Goal: Task Accomplishment & Management: Manage account settings

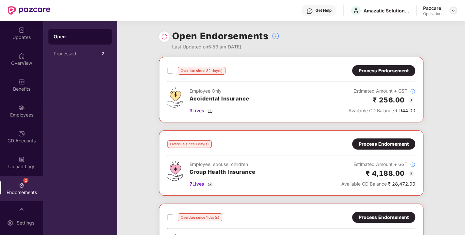
click at [451, 13] on img at bounding box center [452, 10] width 5 height 5
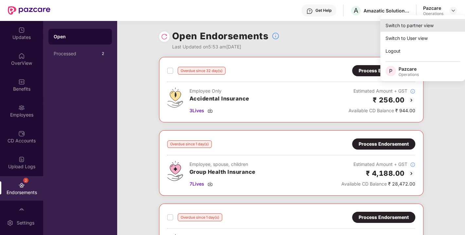
click at [423, 26] on div "Switch to partner view" at bounding box center [422, 25] width 85 height 13
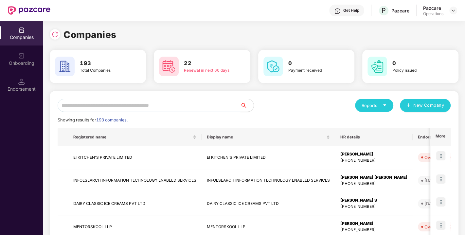
click at [174, 107] on input "text" at bounding box center [149, 105] width 183 height 13
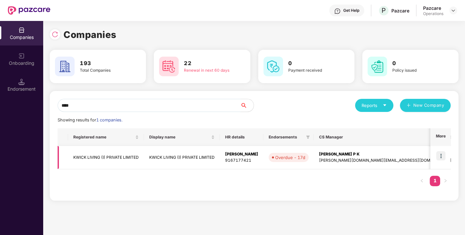
type input "****"
click at [440, 153] on img at bounding box center [440, 155] width 9 height 9
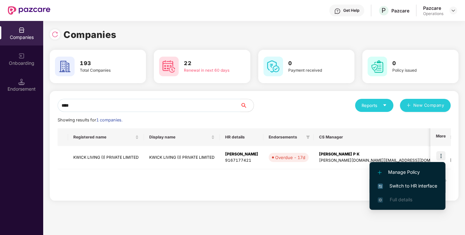
click at [399, 185] on span "Switch to HR interface" at bounding box center [406, 185] width 59 height 7
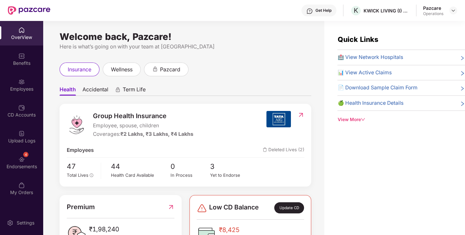
click at [23, 162] on div "4 Endorsements" at bounding box center [21, 162] width 43 height 25
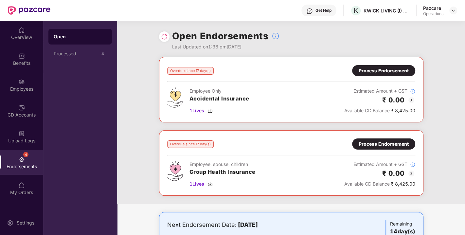
click at [161, 35] on img at bounding box center [164, 36] width 7 height 7
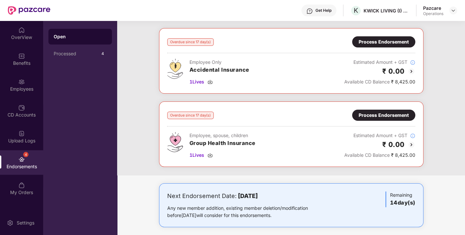
scroll to position [29, 0]
click at [362, 113] on div "Process Endorsement" at bounding box center [383, 114] width 50 height 7
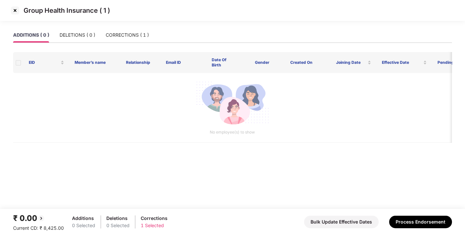
click at [13, 8] on img at bounding box center [15, 10] width 10 height 10
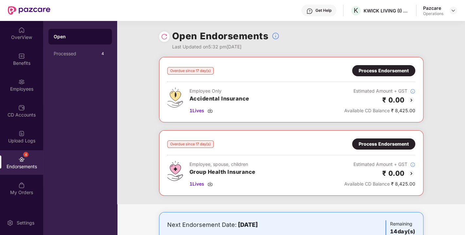
scroll to position [105, 0]
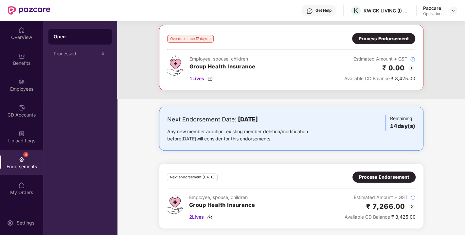
click at [370, 174] on div "Process Endorsement" at bounding box center [384, 176] width 50 height 7
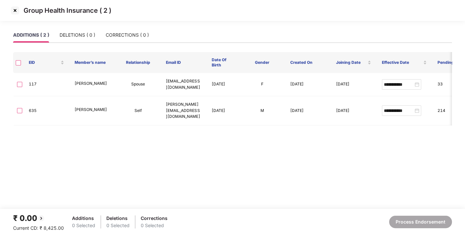
click at [16, 12] on img at bounding box center [15, 10] width 10 height 10
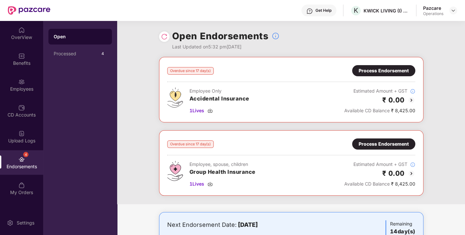
click at [161, 37] on img at bounding box center [164, 36] width 7 height 7
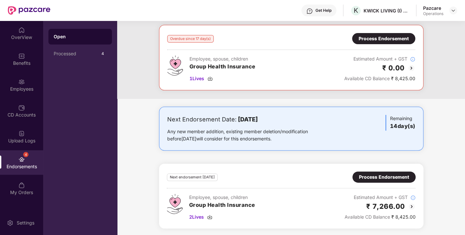
scroll to position [0, 0]
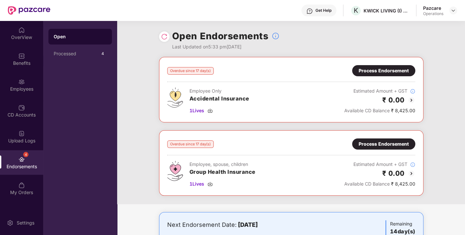
click at [163, 36] on img at bounding box center [164, 36] width 7 height 7
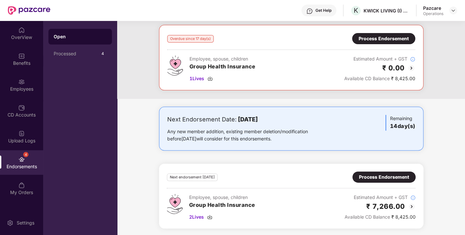
scroll to position [105, 0]
click at [208, 217] on img at bounding box center [209, 216] width 5 height 5
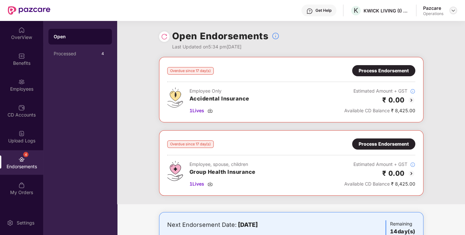
click at [451, 12] on img at bounding box center [452, 10] width 5 height 5
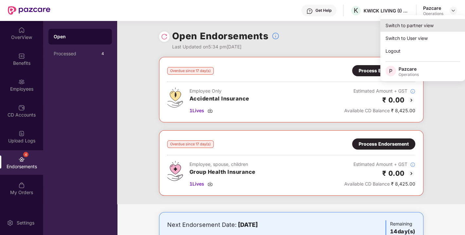
click at [423, 22] on div "Switch to partner view" at bounding box center [422, 25] width 85 height 13
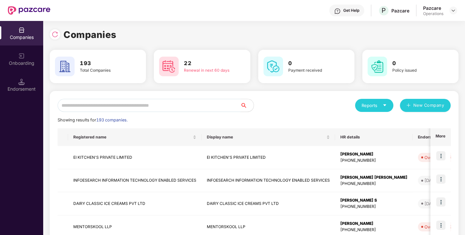
click at [181, 108] on input "text" at bounding box center [149, 105] width 183 height 13
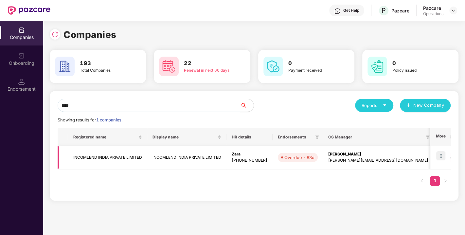
type input "****"
click at [441, 157] on img at bounding box center [440, 155] width 9 height 9
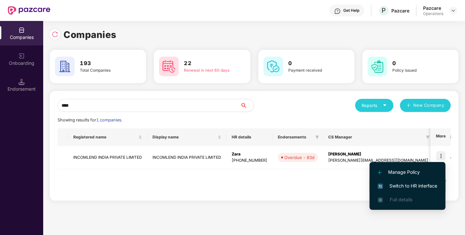
click at [415, 183] on span "Switch to HR interface" at bounding box center [406, 185] width 59 height 7
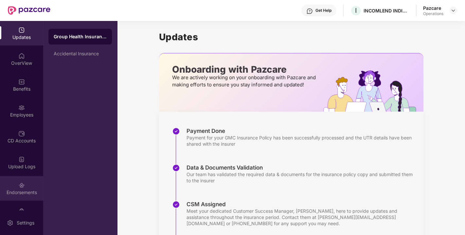
click at [14, 184] on div "Endorsements" at bounding box center [21, 188] width 43 height 25
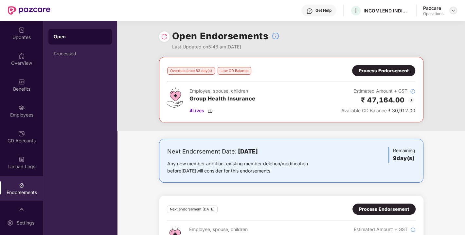
click at [453, 8] on img at bounding box center [452, 10] width 5 height 5
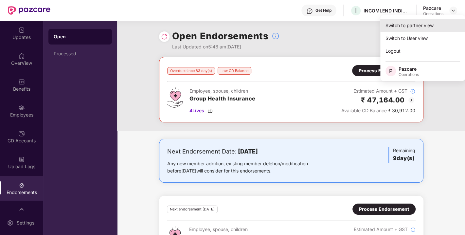
click at [425, 24] on div "Switch to partner view" at bounding box center [422, 25] width 85 height 13
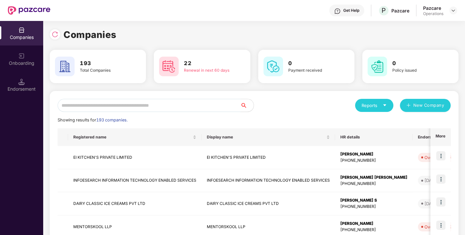
click at [201, 106] on input "text" at bounding box center [149, 105] width 183 height 13
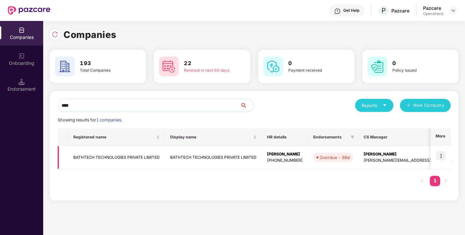
type input "****"
click at [107, 151] on td "BATHTECH TECHNOLOGIES PRIVATE LIMITED" at bounding box center [116, 157] width 97 height 23
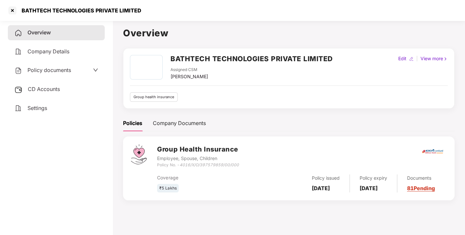
click at [43, 86] on span "CD Accounts" at bounding box center [44, 89] width 32 height 7
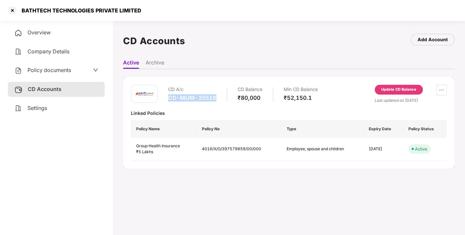
drag, startPoint x: 169, startPoint y: 97, endPoint x: 229, endPoint y: 98, distance: 59.8
click at [229, 98] on div "CD A/c CD-MUM-35516 CD Balance ₹80,000 Min CD Balance ₹52,150.1" at bounding box center [242, 94] width 149 height 19
copy div "CD-MUM-35516"
click at [13, 11] on div at bounding box center [12, 10] width 10 height 10
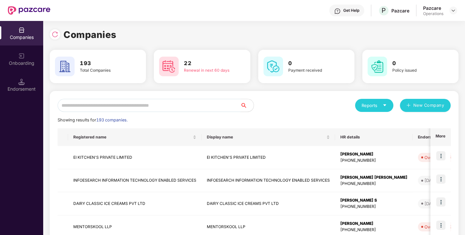
click at [95, 105] on input "text" at bounding box center [149, 105] width 183 height 13
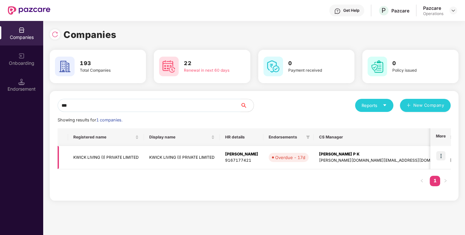
type input "***"
click at [442, 156] on img at bounding box center [440, 155] width 9 height 9
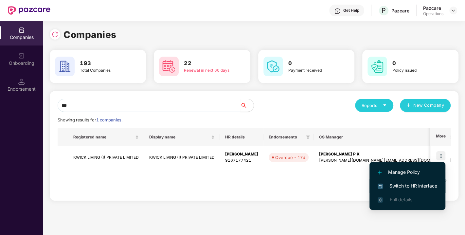
click at [406, 185] on span "Switch to HR interface" at bounding box center [406, 185] width 59 height 7
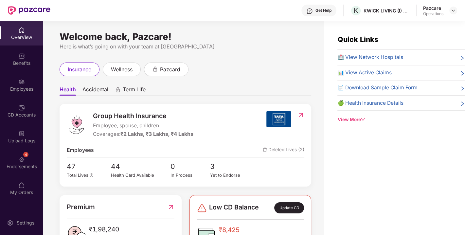
click at [25, 155] on div "4" at bounding box center [25, 154] width 5 height 5
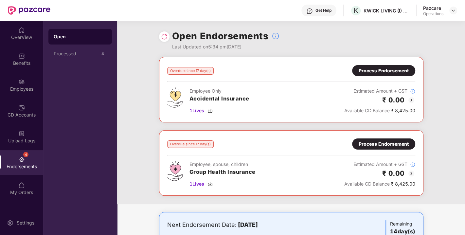
click at [161, 34] on img at bounding box center [164, 36] width 7 height 7
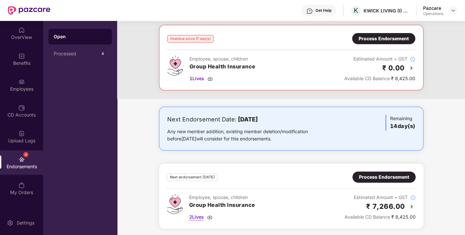
click at [210, 215] on img at bounding box center [209, 216] width 5 height 5
